Goal: Information Seeking & Learning: Find specific fact

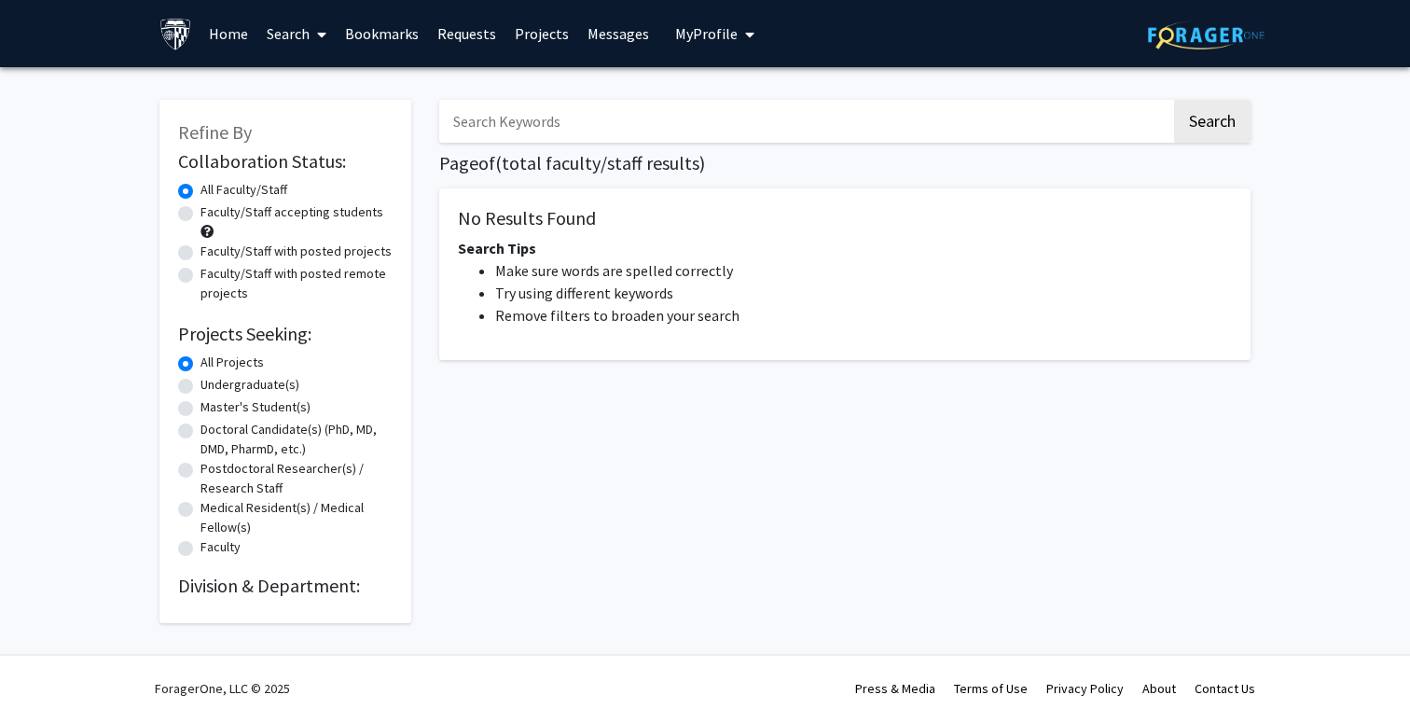
click at [538, 121] on input "Search Keywords" at bounding box center [805, 121] width 732 height 43
type input "K"
click at [1174, 100] on button "Search" at bounding box center [1212, 121] width 76 height 43
click at [1208, 137] on button "Search" at bounding box center [1212, 121] width 76 height 43
drag, startPoint x: 528, startPoint y: 129, endPoint x: 330, endPoint y: 103, distance: 199.5
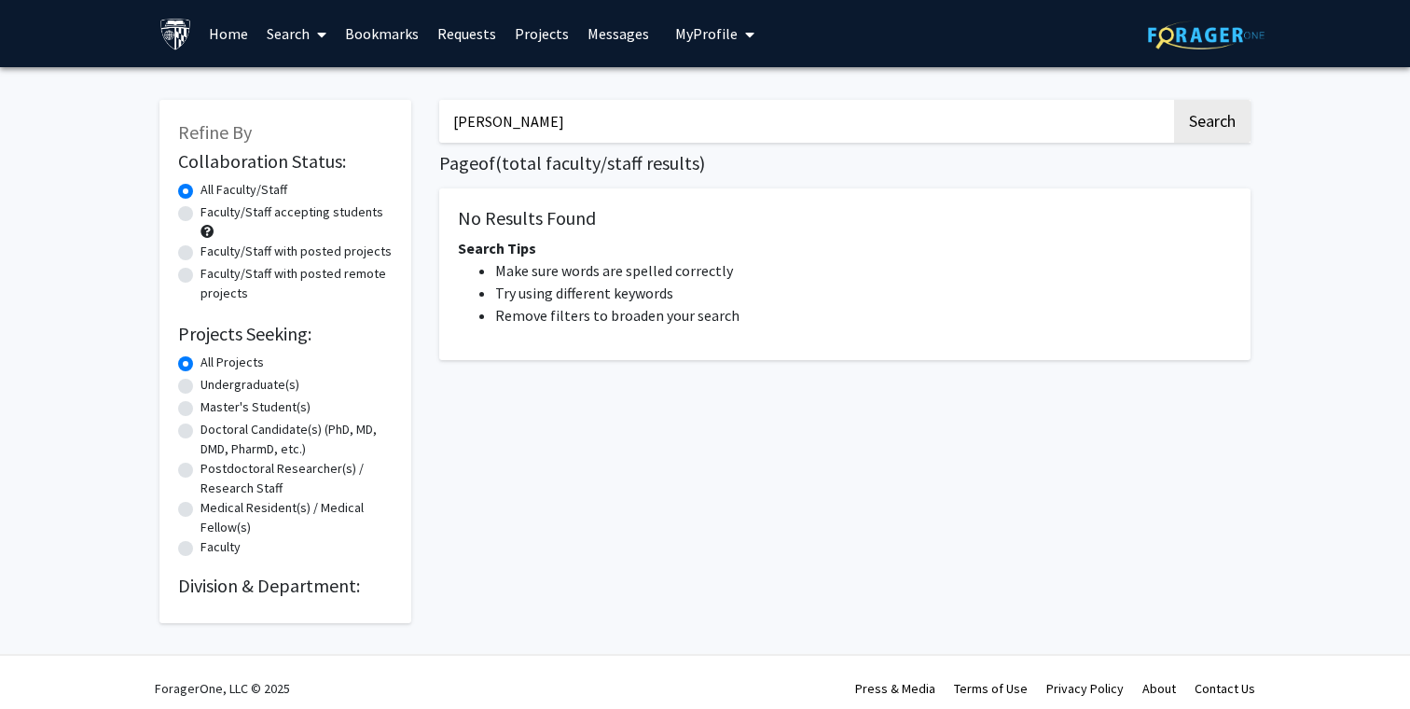
click at [329, 104] on div "Refine By Collaboration Status: Collaboration Status All Faculty/Staff Collabor…" at bounding box center [705, 352] width 1119 height 542
paste input "[PERSON_NAME]"
type input "[PERSON_NAME]"
click at [1174, 100] on button "Search" at bounding box center [1212, 121] width 76 height 43
click at [1222, 115] on button "Search" at bounding box center [1212, 121] width 76 height 43
